Goal: Information Seeking & Learning: Learn about a topic

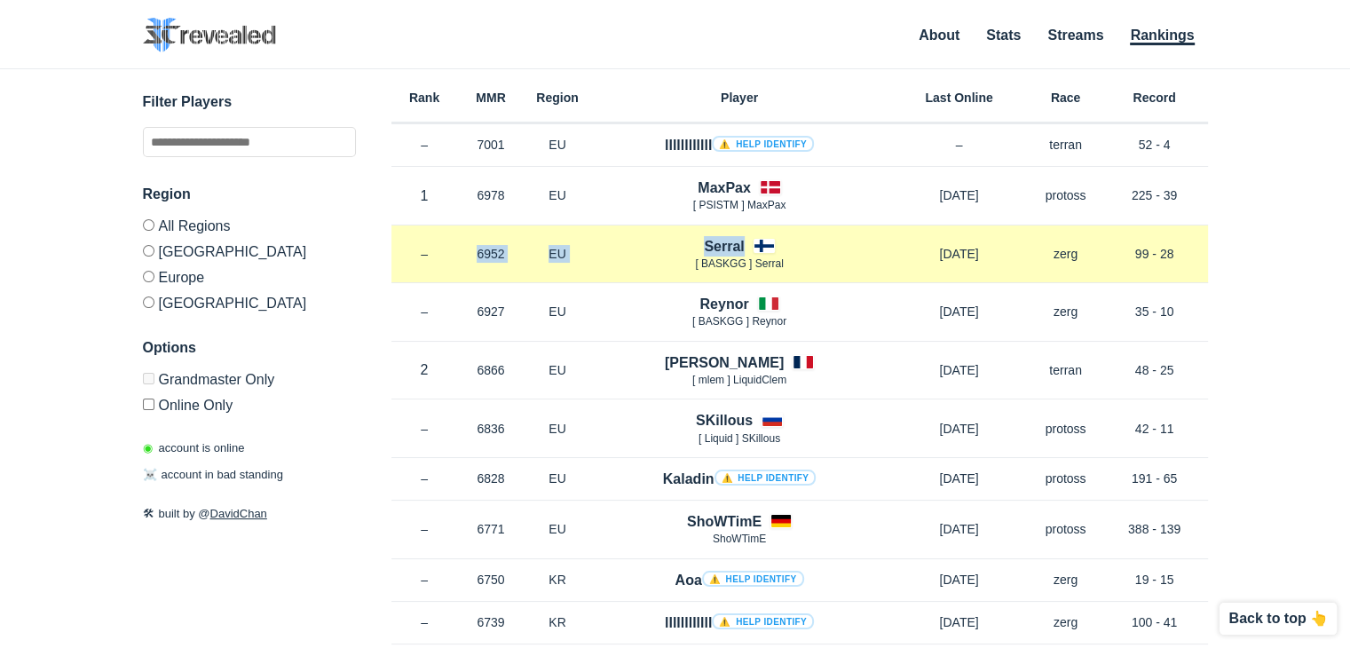
drag, startPoint x: 618, startPoint y: 259, endPoint x: 440, endPoint y: 253, distance: 177.7
click at [440, 253] on div "Rank – MMR 6952 Region EU Serral [ BASKGG ] Serral [DATE] Race zerg Record 99 -…" at bounding box center [800, 254] width 817 height 59
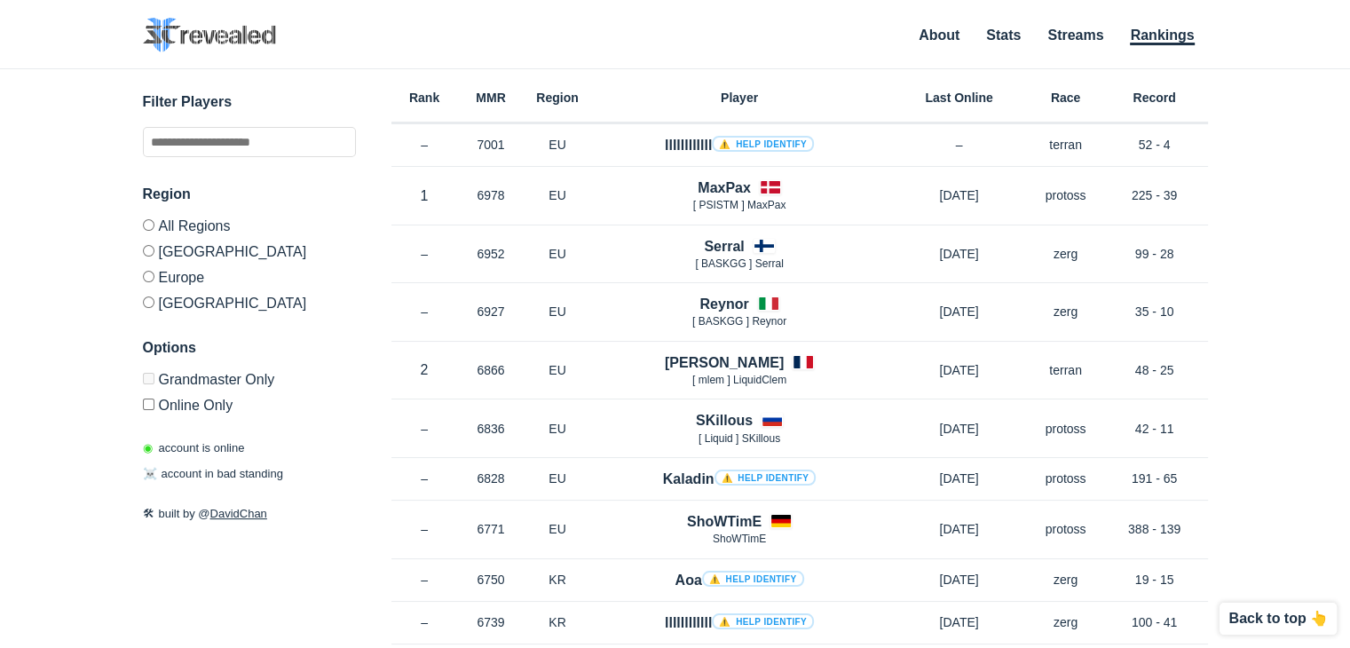
click at [181, 254] on label "[GEOGRAPHIC_DATA]" at bounding box center [249, 251] width 213 height 26
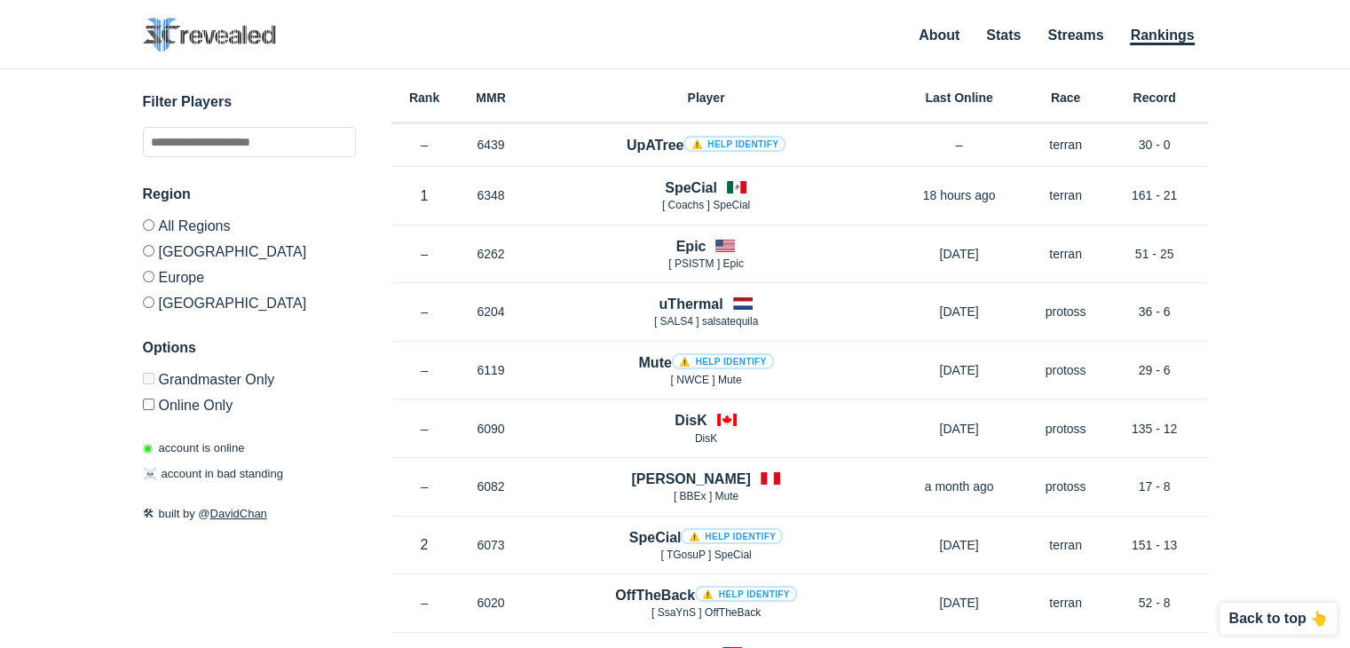
click at [170, 281] on label "Europe" at bounding box center [249, 277] width 213 height 26
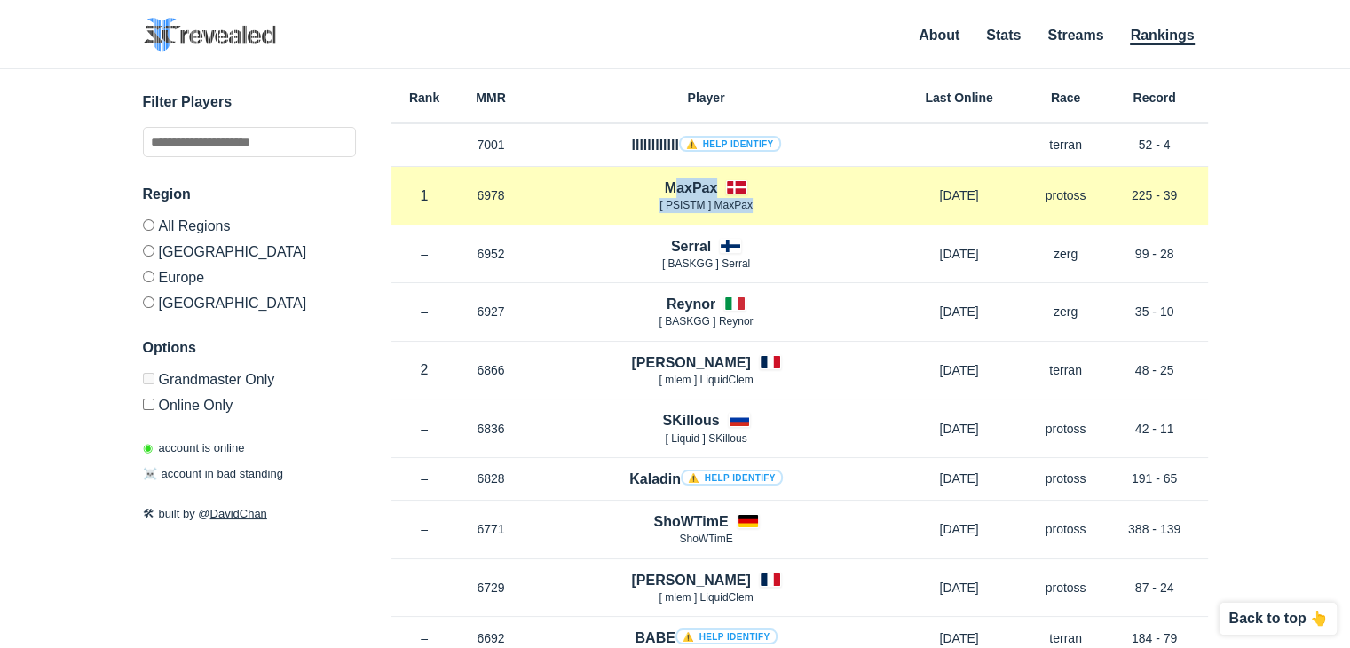
drag, startPoint x: 796, startPoint y: 214, endPoint x: 850, endPoint y: 220, distance: 53.6
click at [850, 220] on div "Rank 1 in EU MMR 6978 Region EU MaxPax [ PSISTM ] MaxPax [DATE] Race protoss Re…" at bounding box center [800, 196] width 817 height 59
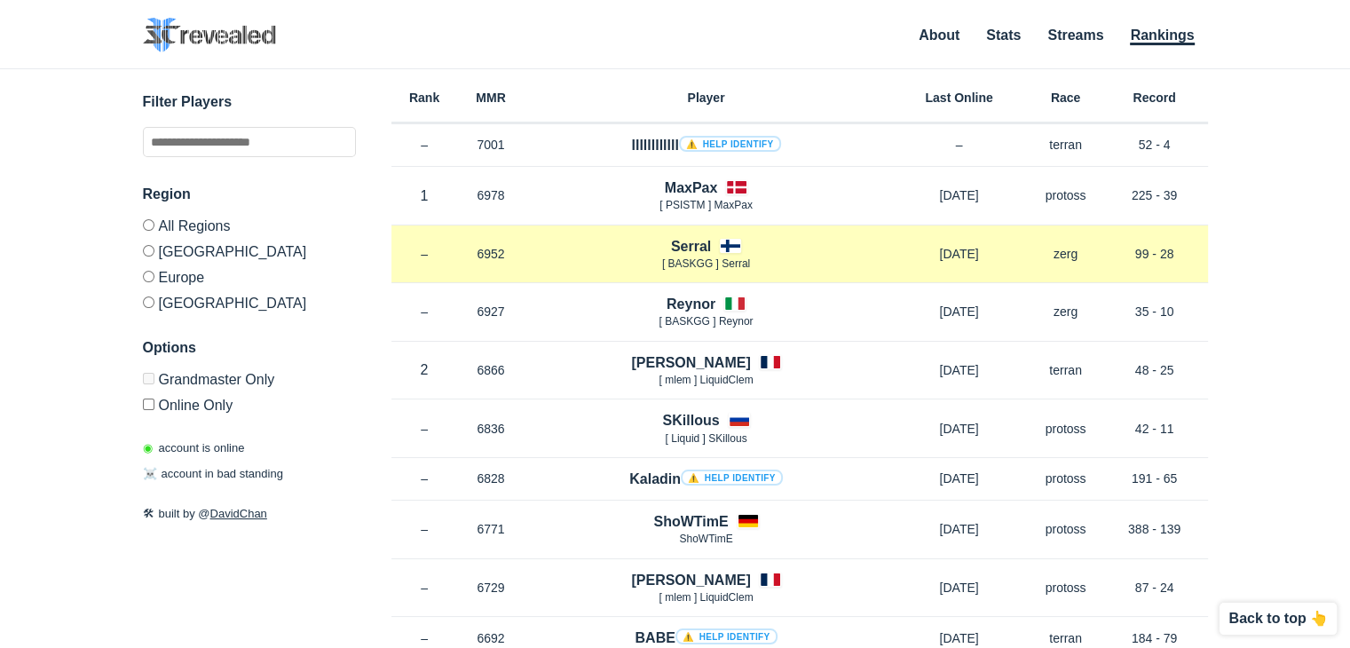
click at [561, 263] on p "[ BASKGG ] Serral" at bounding box center [707, 264] width 364 height 15
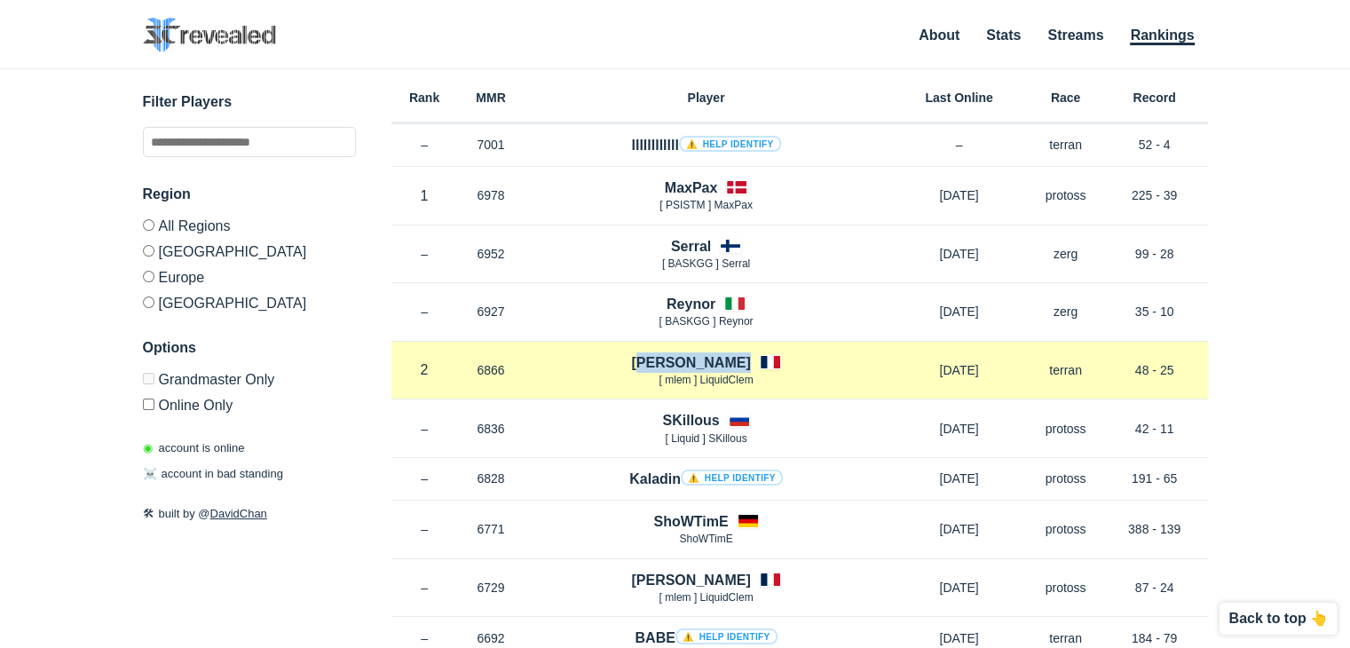
drag, startPoint x: 616, startPoint y: 353, endPoint x: 799, endPoint y: 375, distance: 184.1
click at [803, 371] on div "[PERSON_NAME] [ mlem ] LiquidClem" at bounding box center [707, 370] width 364 height 36
click at [774, 391] on div "Rank 2 in [GEOGRAPHIC_DATA] MMR 6866 Region EU [PERSON_NAME] [ mlem ] LiquidCle…" at bounding box center [800, 371] width 817 height 59
drag, startPoint x: 754, startPoint y: 388, endPoint x: 593, endPoint y: 368, distance: 161.9
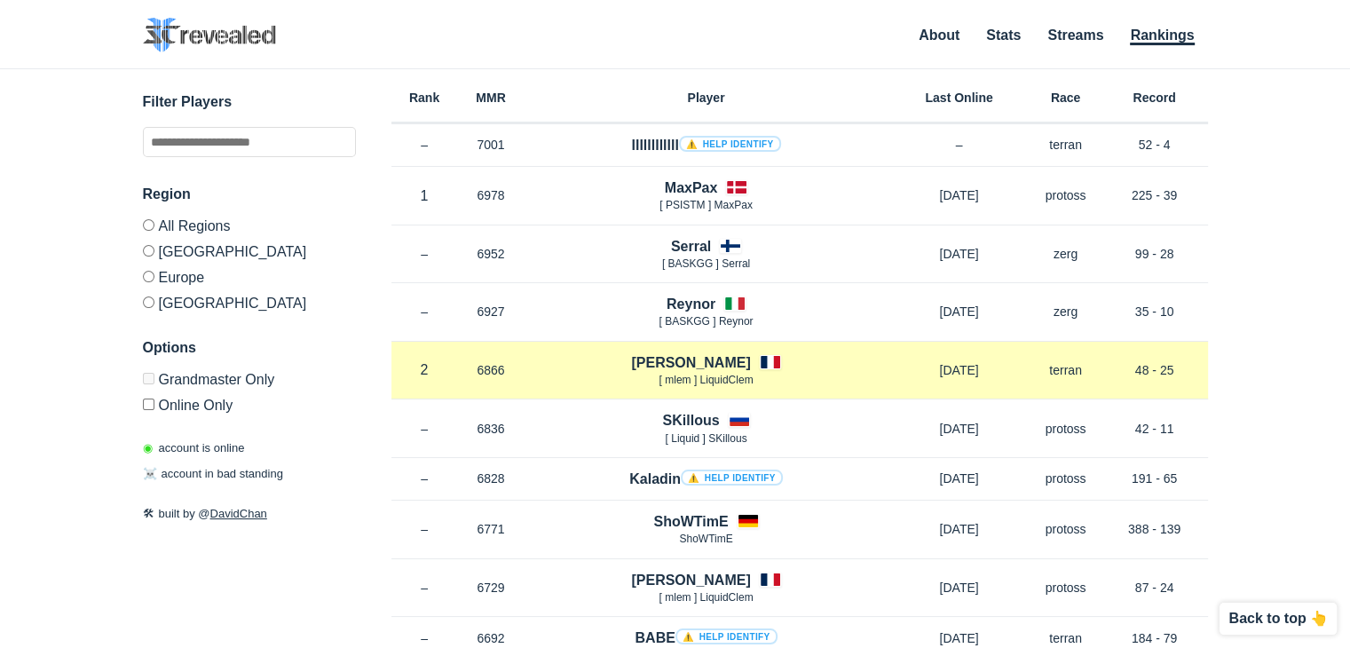
click at [593, 368] on div "[PERSON_NAME] [ mlem ] LiquidClem" at bounding box center [707, 370] width 364 height 36
drag, startPoint x: 661, startPoint y: 368, endPoint x: 793, endPoint y: 384, distance: 132.5
click at [790, 384] on div "[PERSON_NAME] [ mlem ] LiquidClem" at bounding box center [707, 370] width 364 height 36
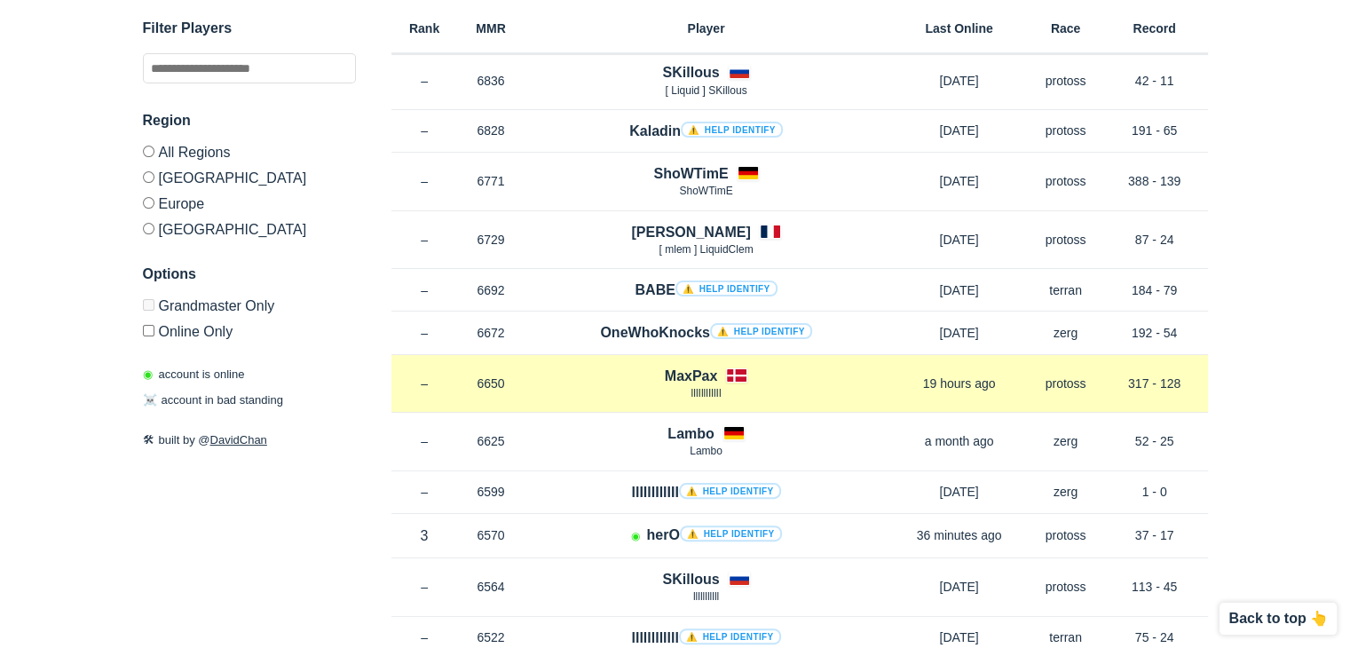
scroll to position [355, 0]
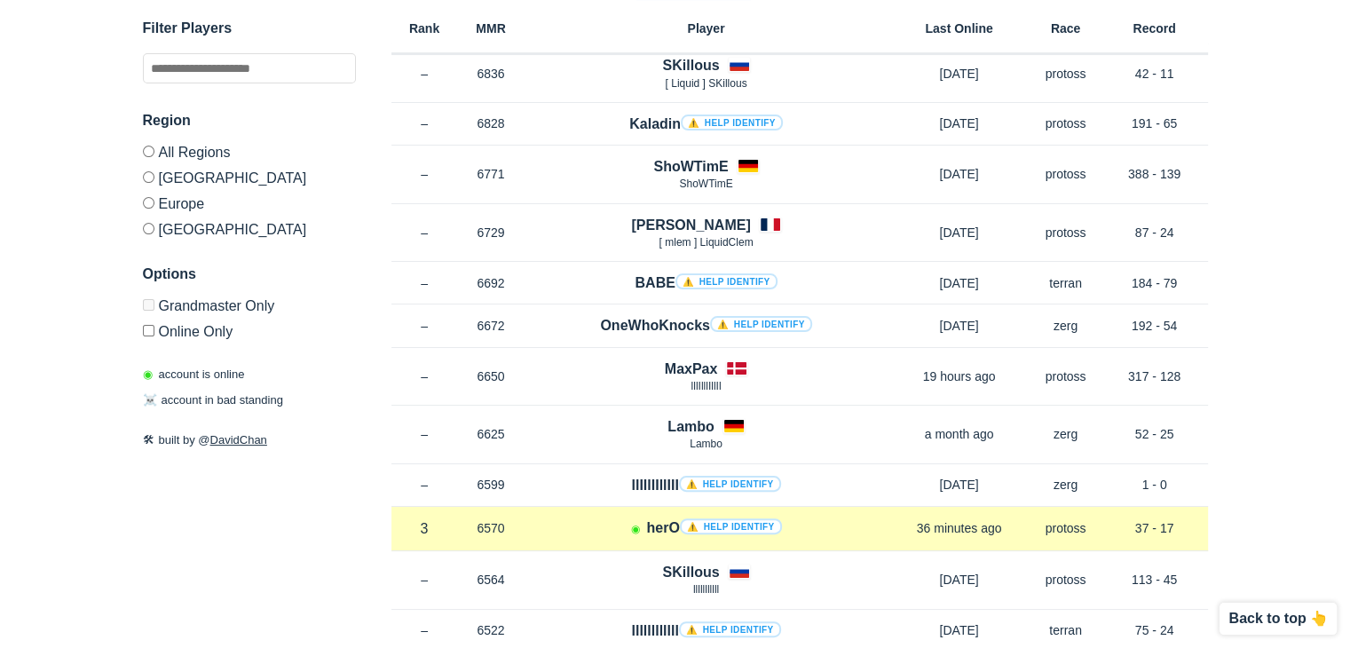
drag, startPoint x: 558, startPoint y: 531, endPoint x: 804, endPoint y: 526, distance: 246.0
click at [803, 526] on div "◉ herO ⚠️ Help identify" at bounding box center [707, 529] width 364 height 22
click at [809, 541] on div "Rank 3 in [GEOGRAPHIC_DATA] MMR 6570 Region EU ◉ herO ⚠️ Help identify 36 minut…" at bounding box center [800, 529] width 817 height 44
drag, startPoint x: 798, startPoint y: 528, endPoint x: 603, endPoint y: 530, distance: 195.3
click at [603, 530] on div "◉ herO ⚠️ Help identify" at bounding box center [707, 529] width 364 height 22
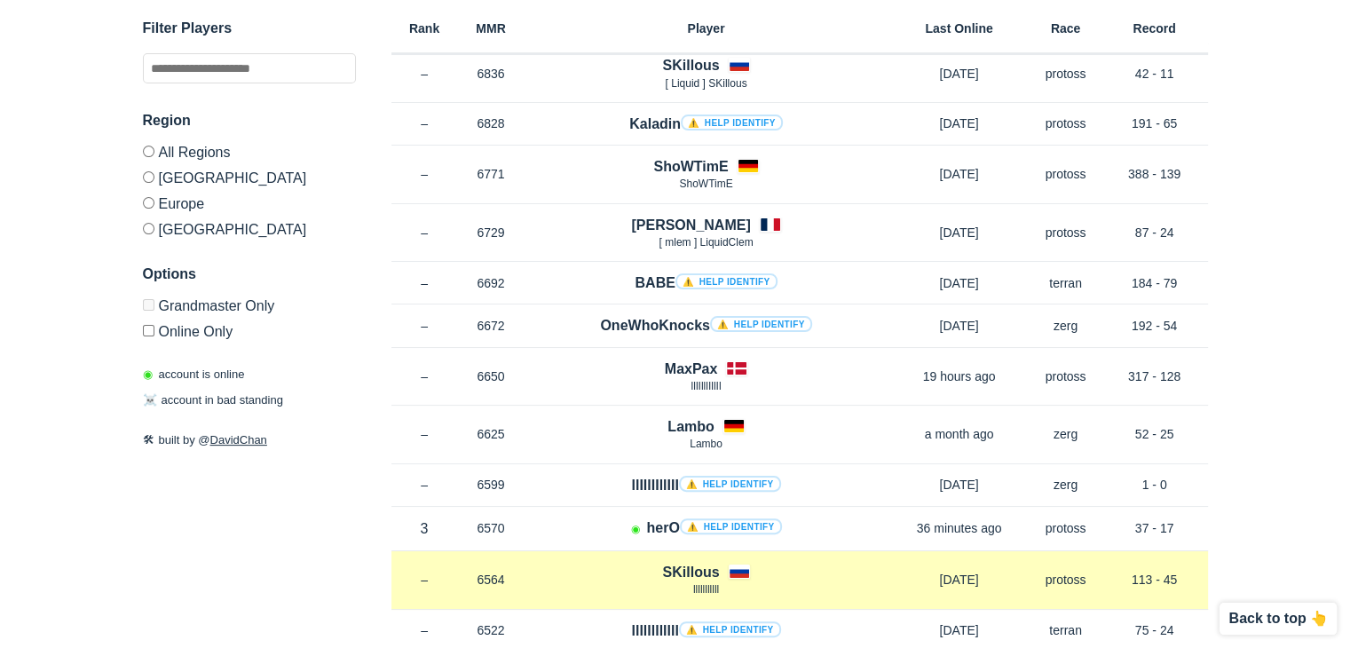
click at [587, 551] on div "Rank – MMR 6564 Region EU SKillous lllllllllll [DATE] Race protoss Record 113 -…" at bounding box center [800, 580] width 817 height 59
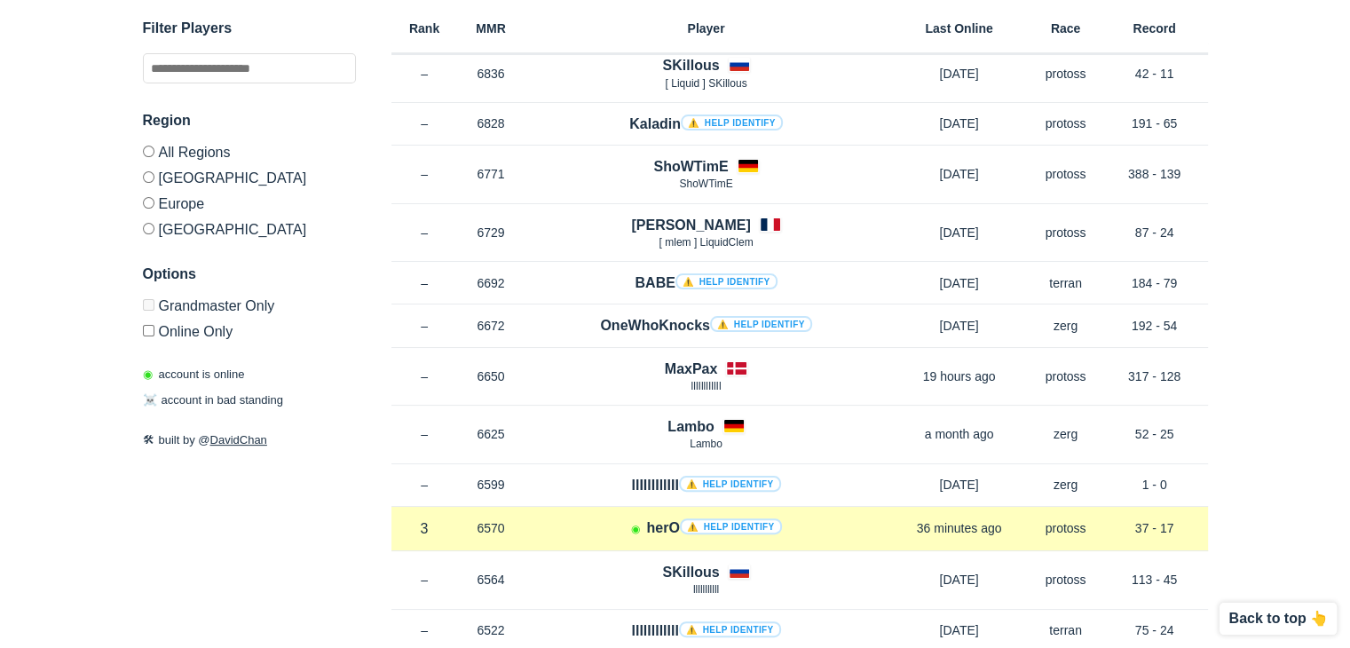
drag, startPoint x: 589, startPoint y: 524, endPoint x: 857, endPoint y: 525, distance: 267.2
click at [857, 525] on div "◉ herO ⚠️ Help identify" at bounding box center [707, 529] width 364 height 22
click at [823, 522] on div "◉ herO ⚠️ Help identify" at bounding box center [707, 529] width 364 height 22
drag, startPoint x: 824, startPoint y: 520, endPoint x: 594, endPoint y: 528, distance: 230.1
click at [601, 527] on div "◉ herO ⚠️ Help identify" at bounding box center [707, 529] width 364 height 22
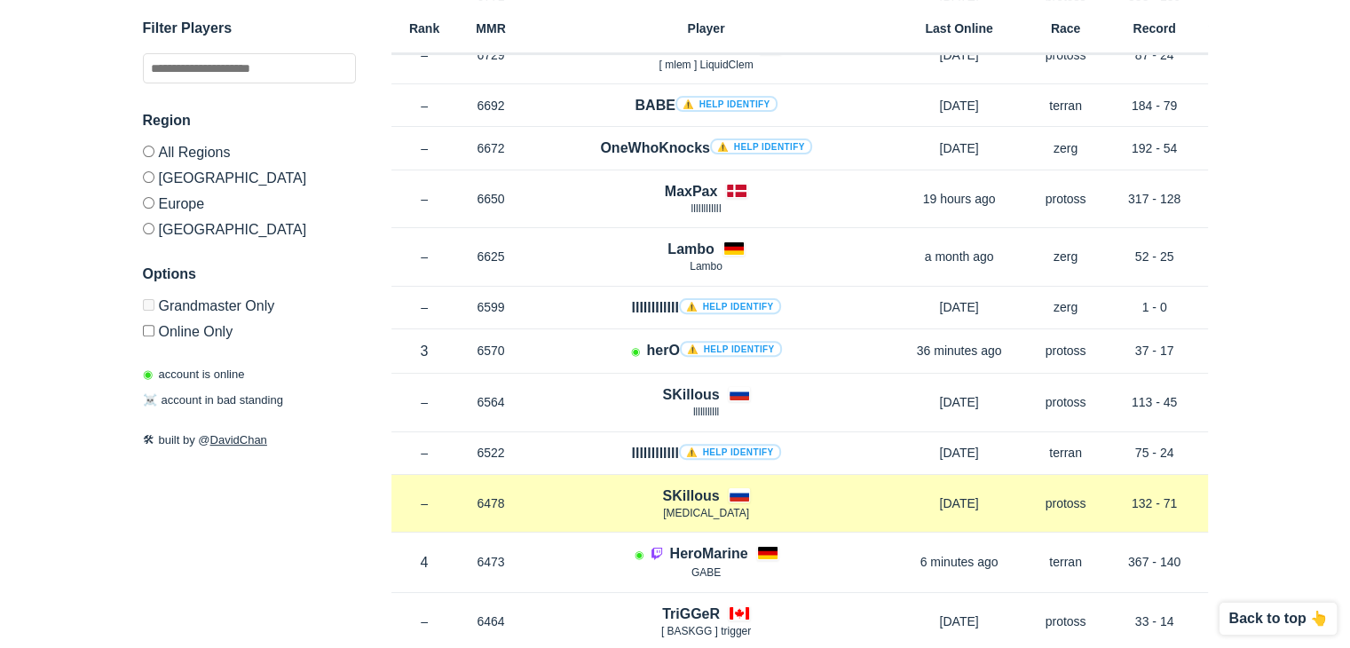
click at [558, 487] on div "SKillous [MEDICAL_DATA]" at bounding box center [707, 504] width 364 height 36
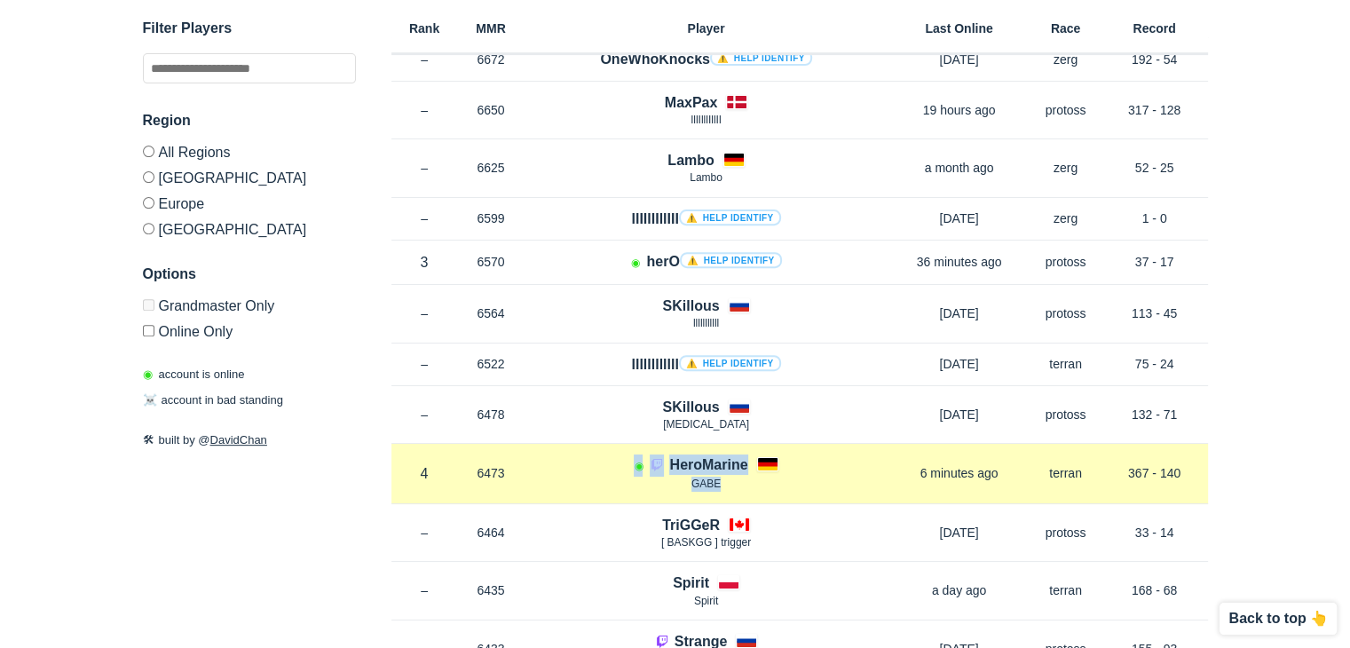
drag, startPoint x: 565, startPoint y: 463, endPoint x: 783, endPoint y: 478, distance: 218.9
click at [771, 476] on div "◉ HeroMarine GABE" at bounding box center [707, 473] width 364 height 37
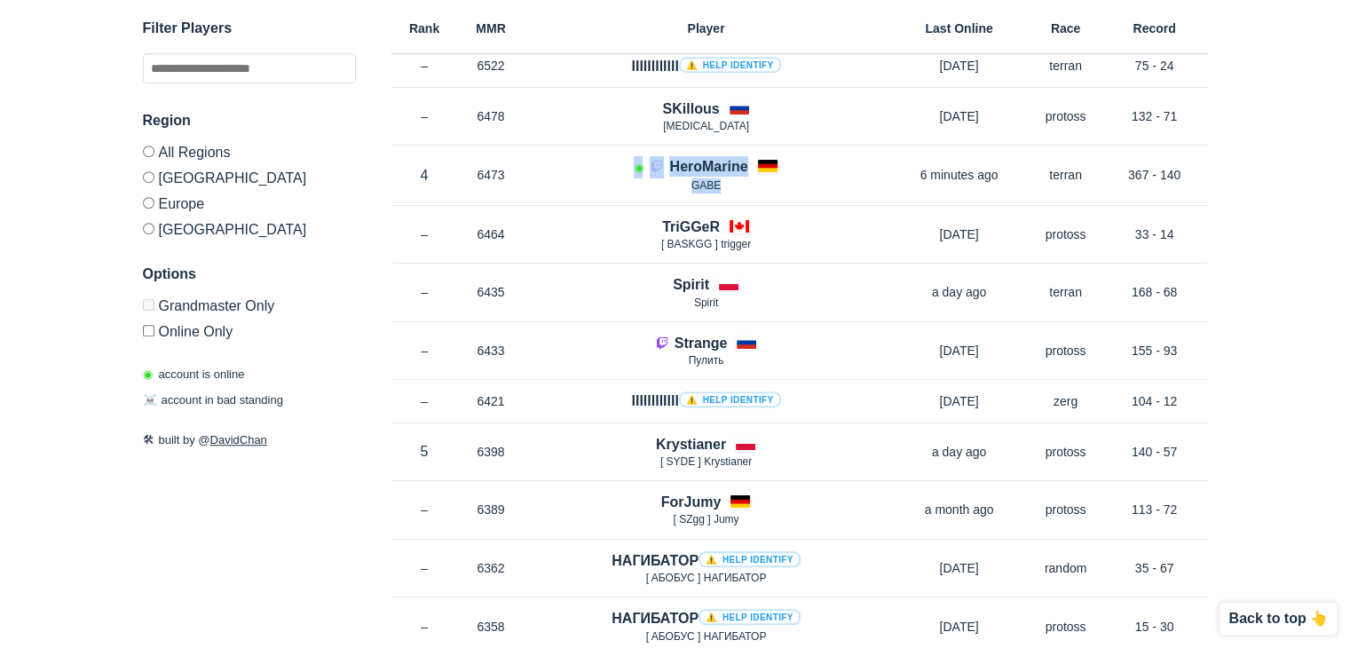
scroll to position [888, 0]
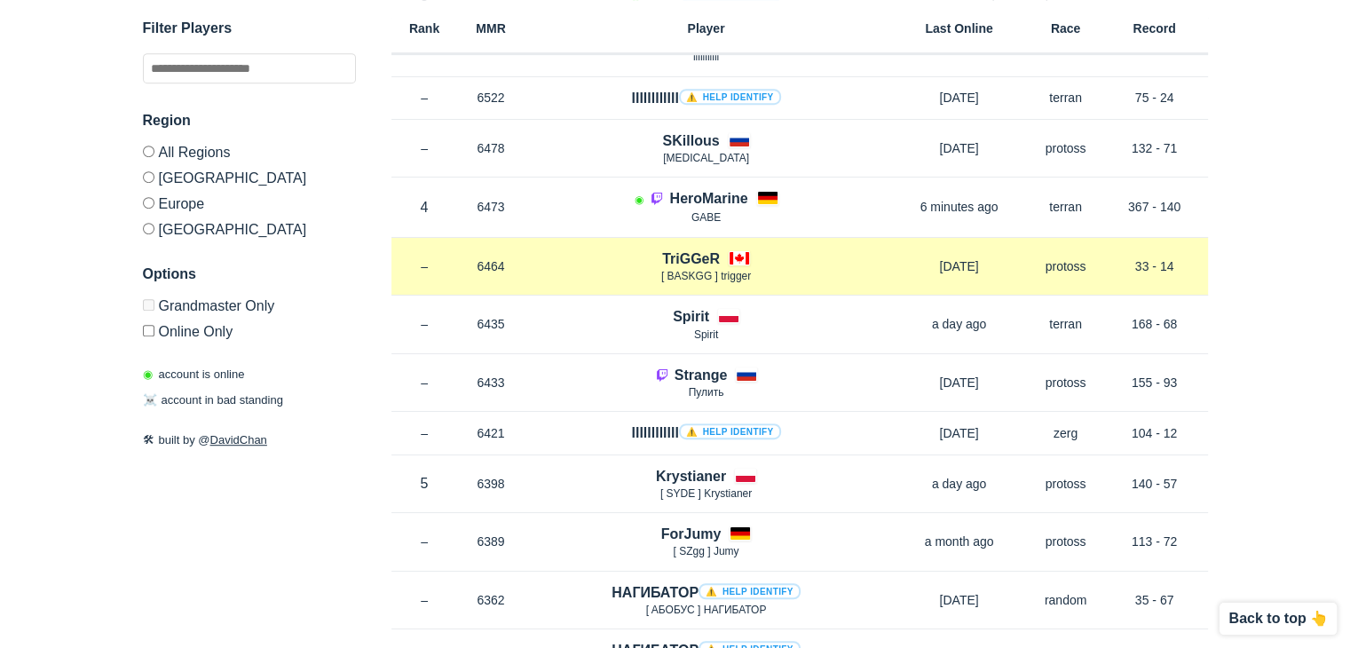
click at [649, 261] on div "TriGGeR [ BASKGG ] trigger" at bounding box center [707, 267] width 364 height 36
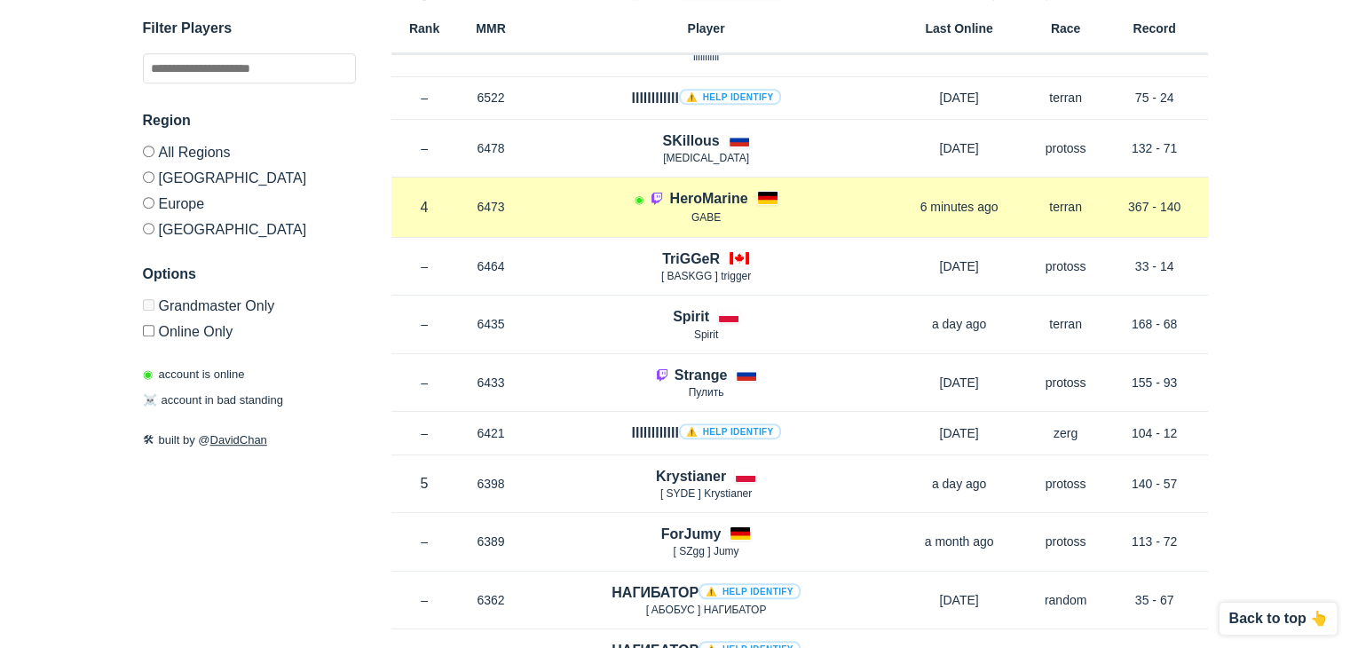
click at [661, 197] on img at bounding box center [657, 198] width 14 height 14
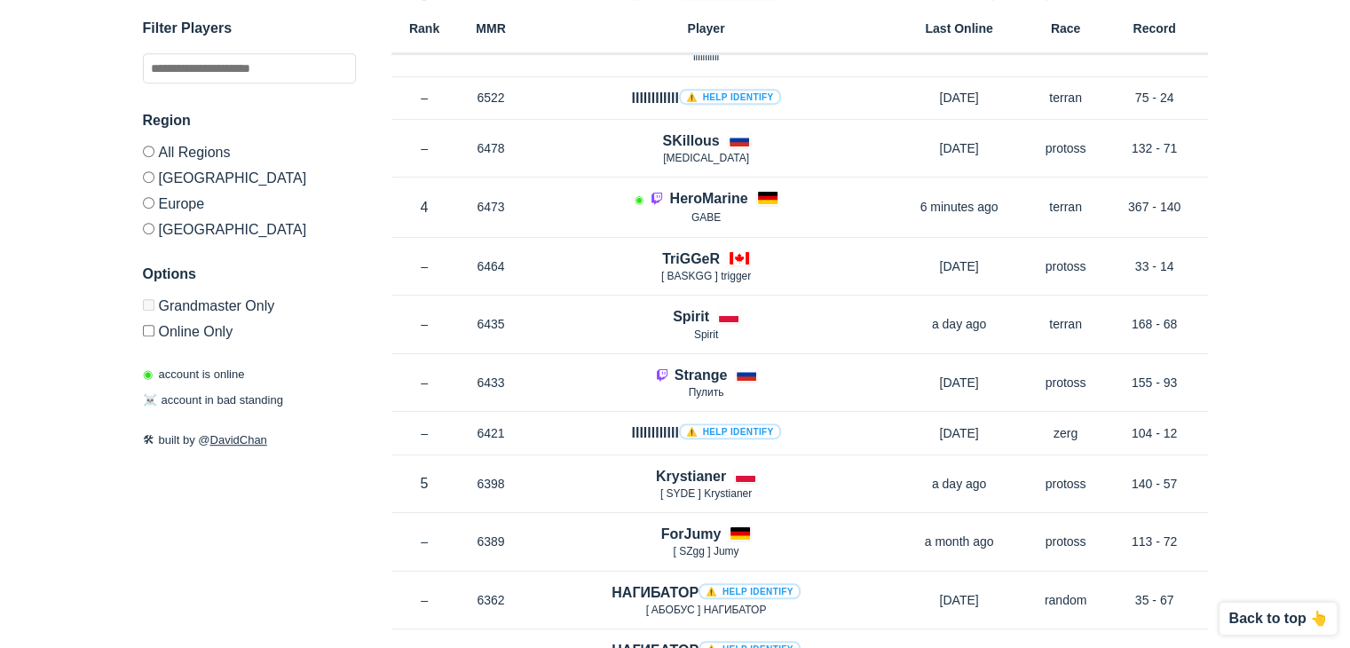
click at [185, 228] on label "[GEOGRAPHIC_DATA]" at bounding box center [249, 226] width 213 height 21
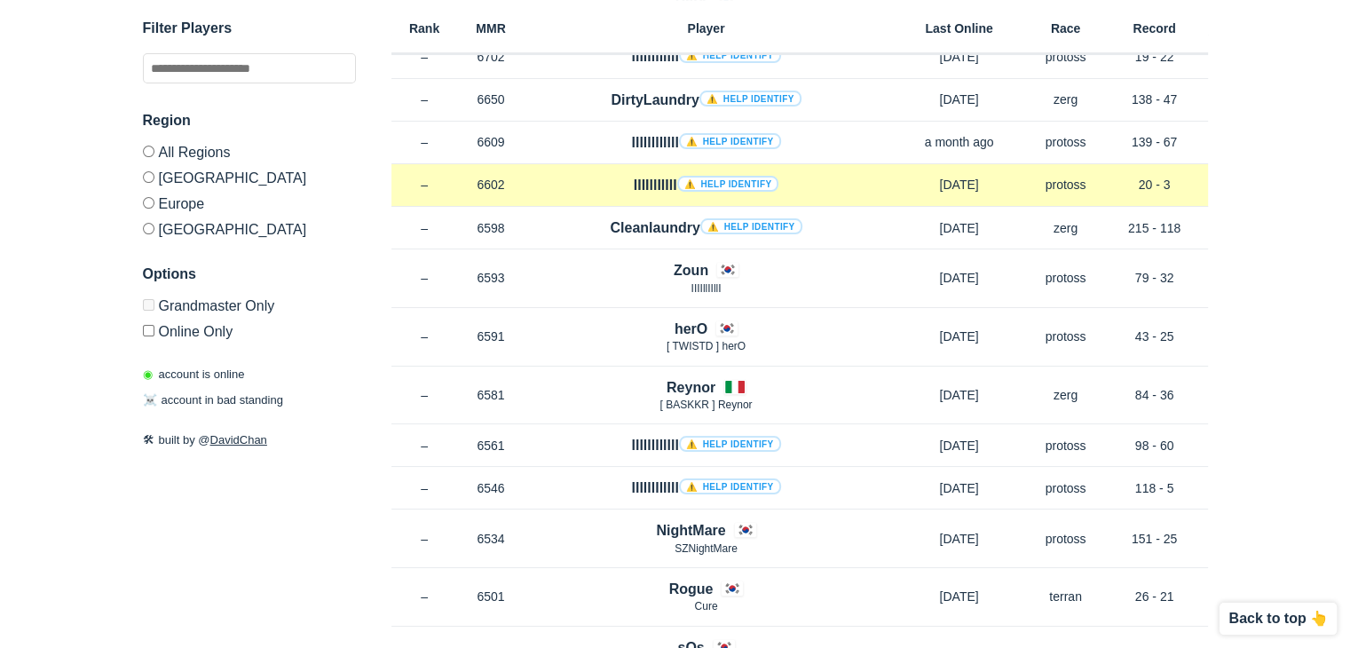
scroll to position [355, 0]
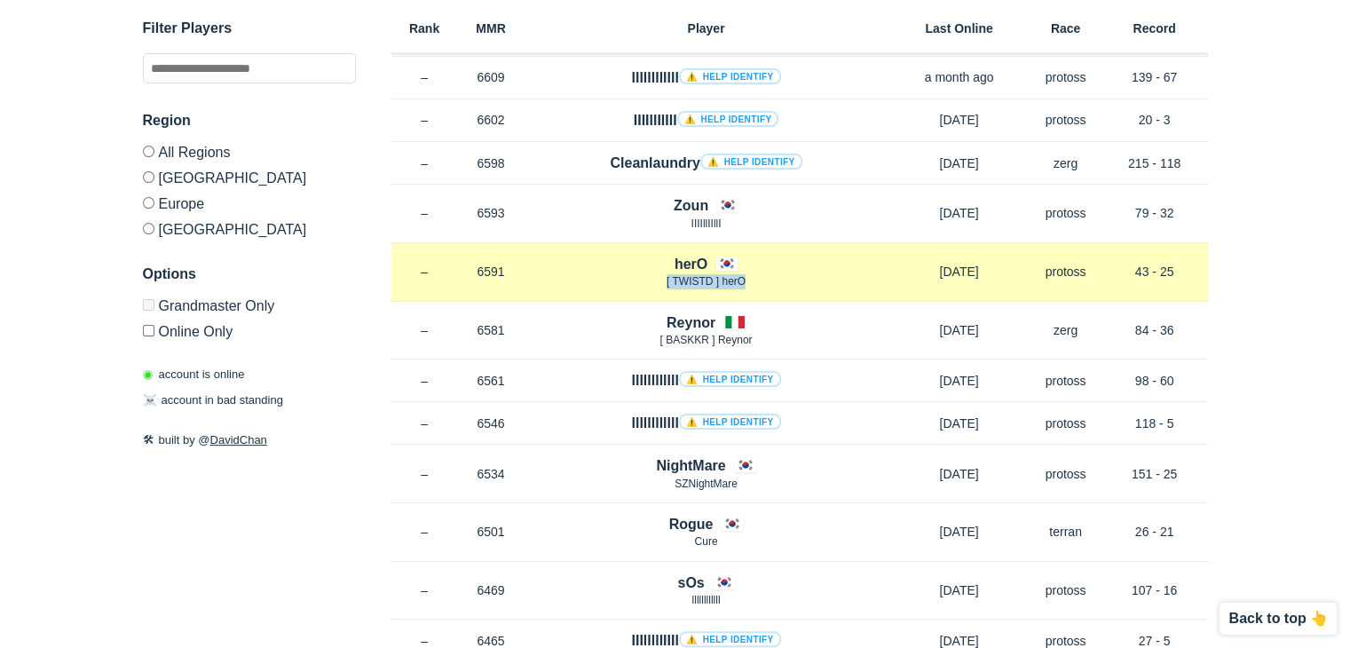
drag, startPoint x: 543, startPoint y: 273, endPoint x: 800, endPoint y: 285, distance: 256.9
click at [800, 287] on div "Rank – MMR 6591 Region KR herO [ TWISTD ] herO [DATE] Race protoss Record 43 - …" at bounding box center [800, 272] width 817 height 59
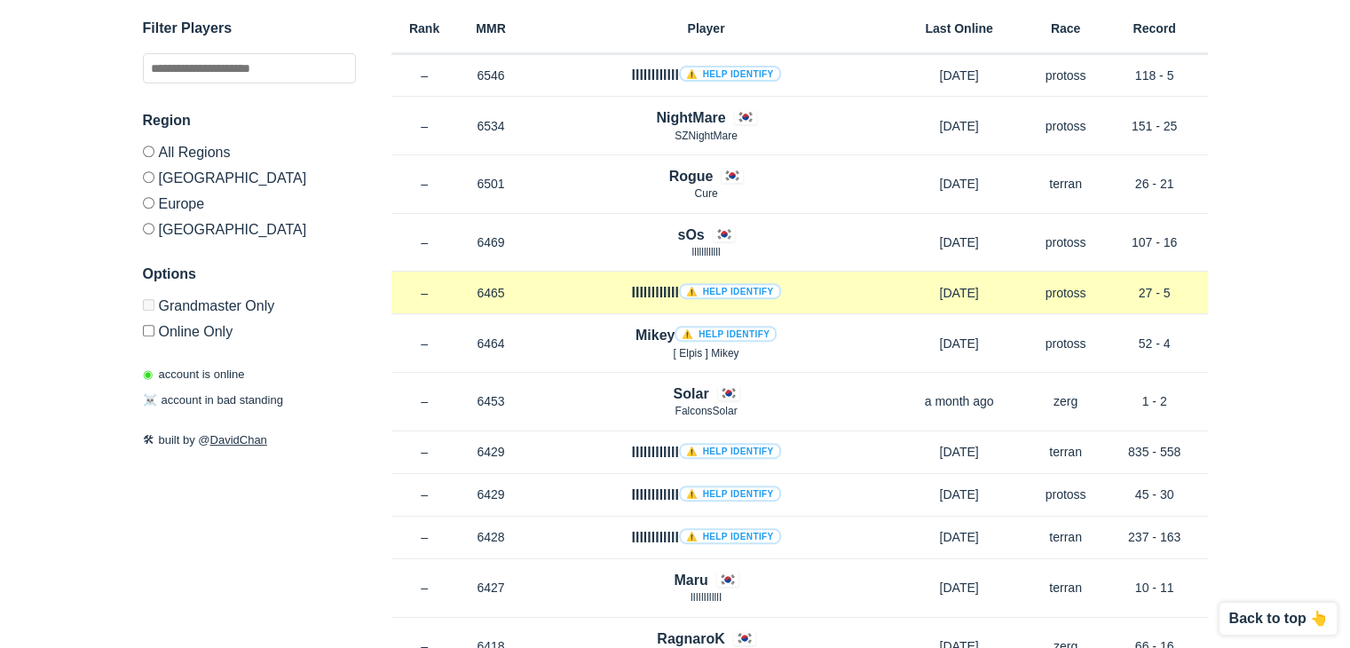
scroll to position [710, 0]
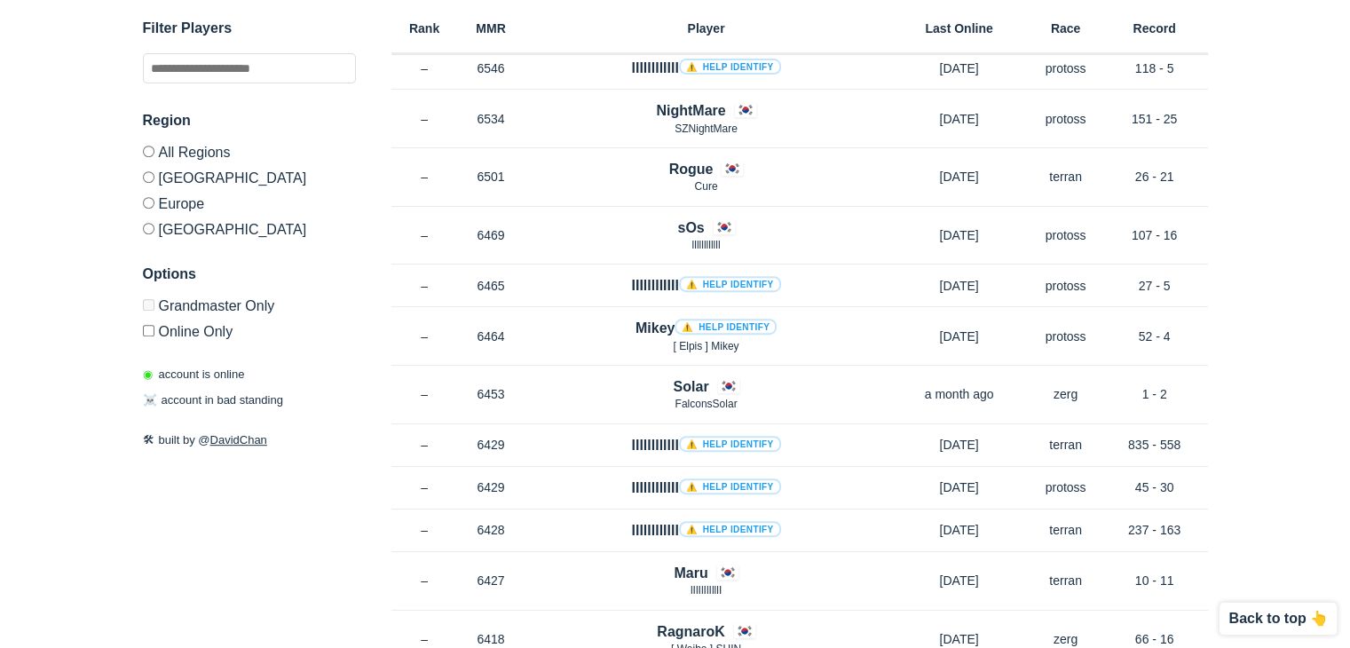
click at [210, 309] on label "Grandmaster Only" at bounding box center [249, 308] width 213 height 19
click at [147, 323] on label "Online Only" at bounding box center [249, 328] width 213 height 21
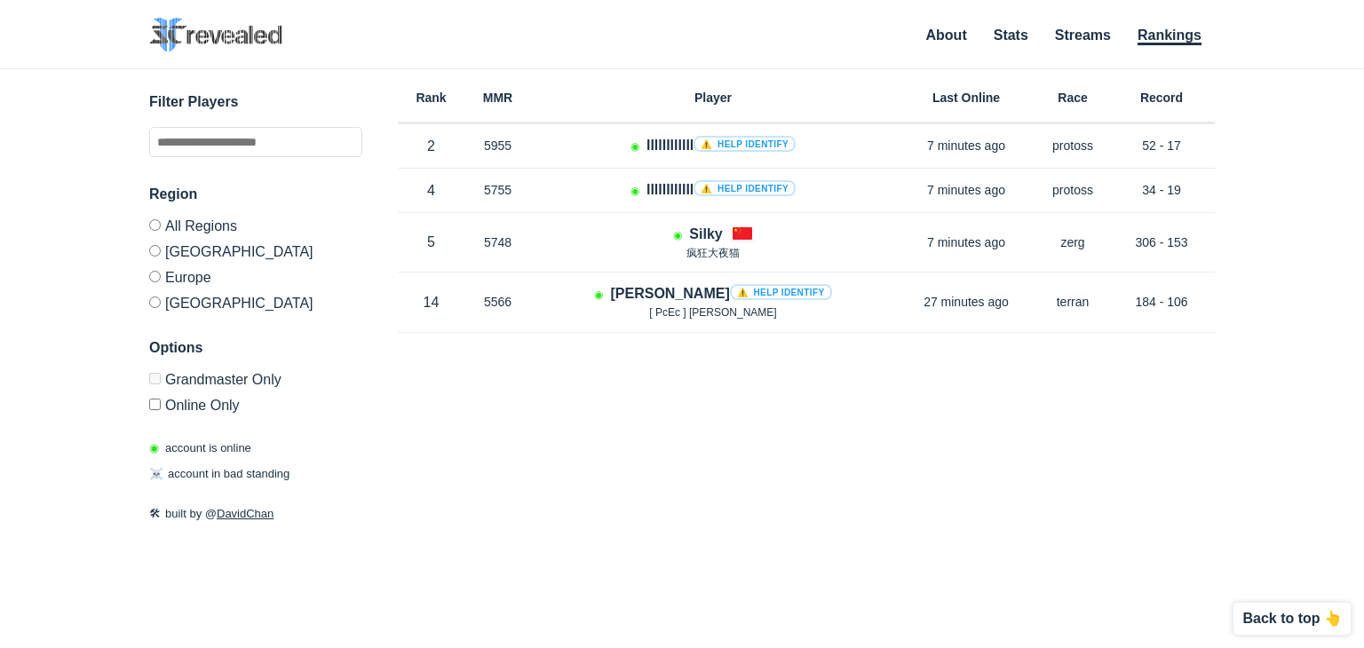
click at [165, 407] on label "Online Only" at bounding box center [255, 402] width 213 height 21
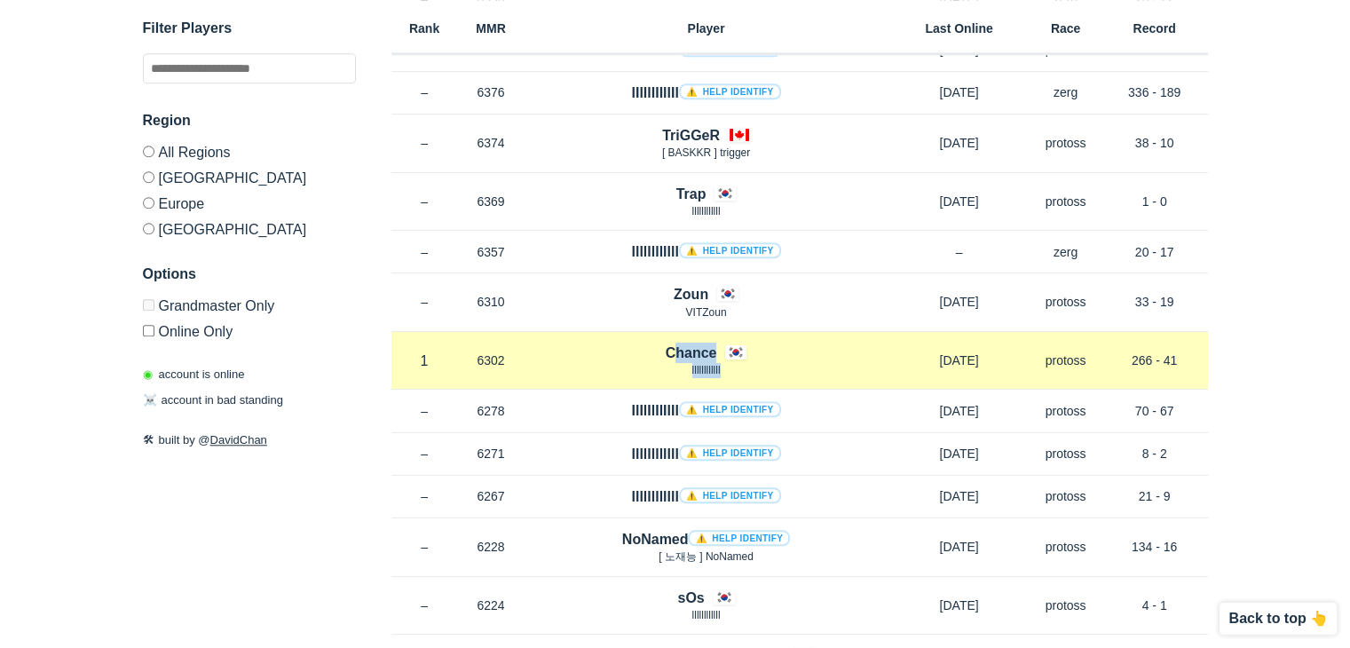
drag, startPoint x: 591, startPoint y: 345, endPoint x: 827, endPoint y: 374, distance: 237.9
click at [824, 373] on div "Rank 1 in KR MMR 6302 Region KR Chance llllllllllll [DATE] Race protoss Record …" at bounding box center [800, 361] width 817 height 59
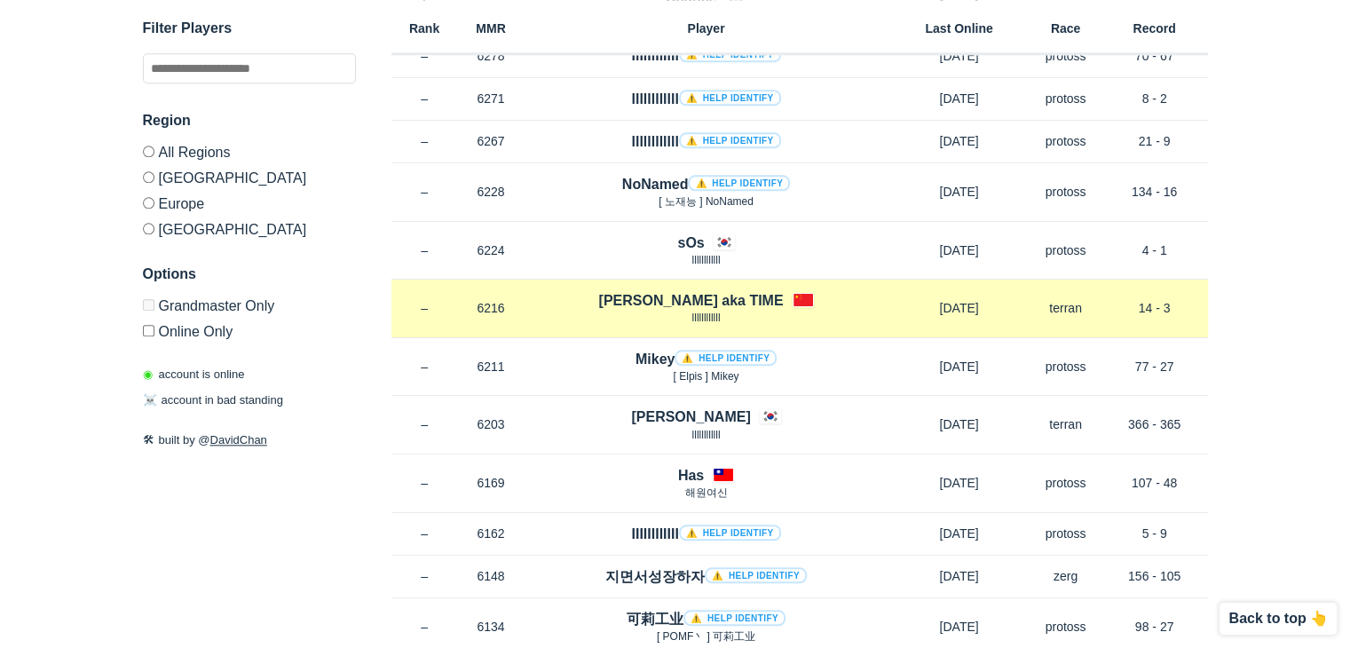
click at [604, 311] on p "llllllllllll" at bounding box center [707, 318] width 364 height 15
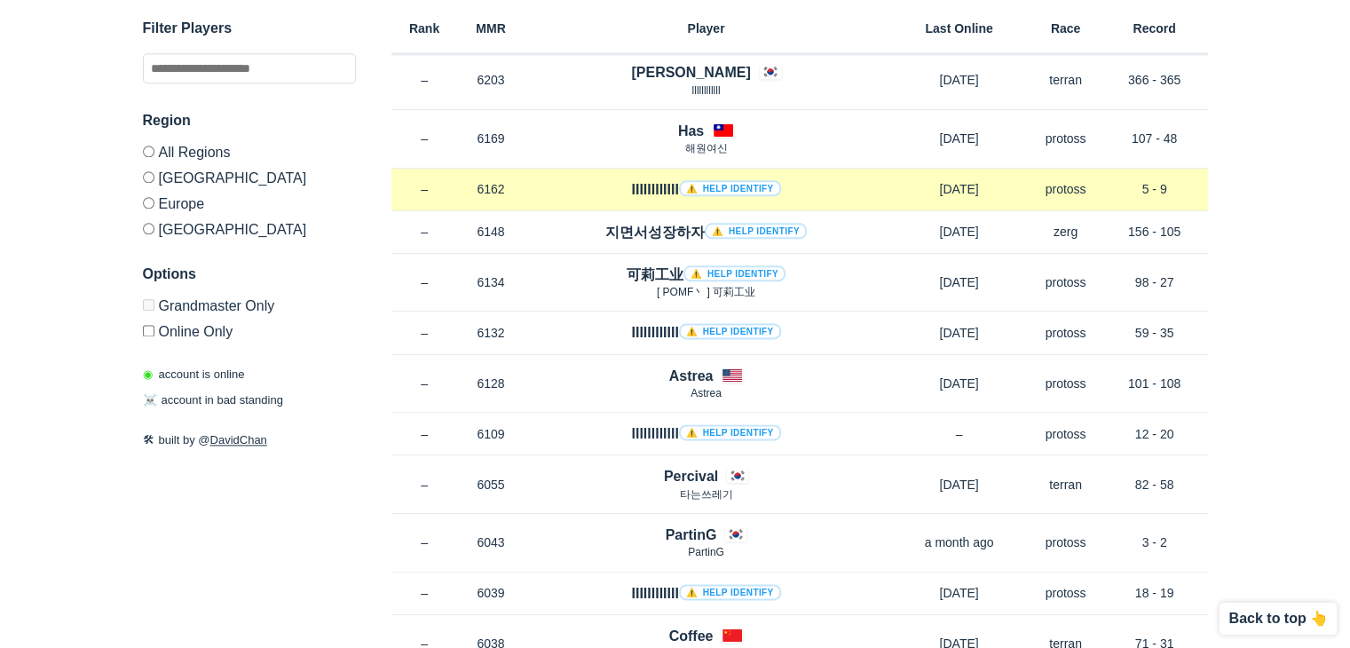
scroll to position [2219, 0]
